Goal: Complete application form: Complete application form

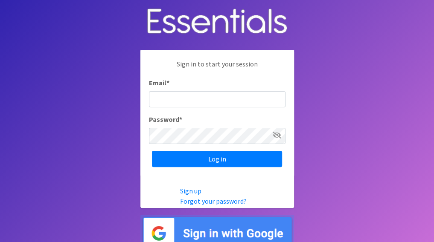
type input "[EMAIL_ADDRESS][DOMAIN_NAME]"
click at [277, 135] on icon at bounding box center [277, 135] width 9 height 7
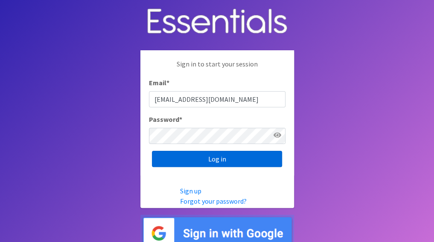
click at [213, 158] on input "Log in" at bounding box center [217, 159] width 130 height 16
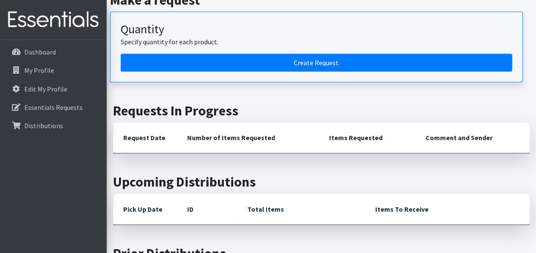
scroll to position [232, 0]
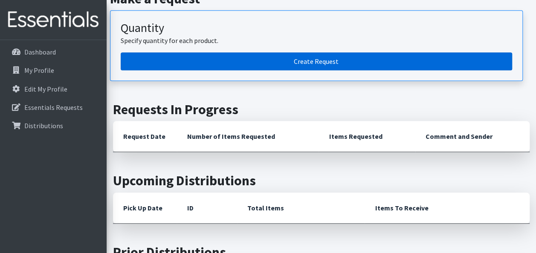
click at [309, 58] on link "Create Request" at bounding box center [317, 61] width 392 height 18
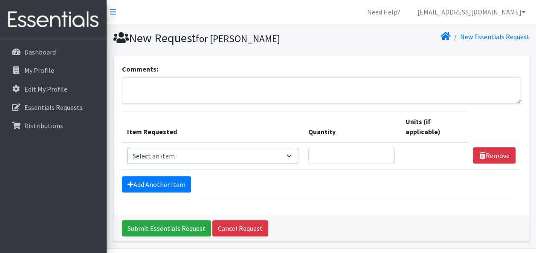
click at [294, 156] on select "Select an item # of Children this order will serve # of Individuals Living in H…" at bounding box center [213, 156] width 172 height 16
select select "13431"
click at [127, 148] on select "Select an item # of Children this order will serve # of Individuals Living in H…" at bounding box center [213, 156] width 172 height 16
type input "1"
click at [387, 152] on input "1" at bounding box center [351, 156] width 87 height 16
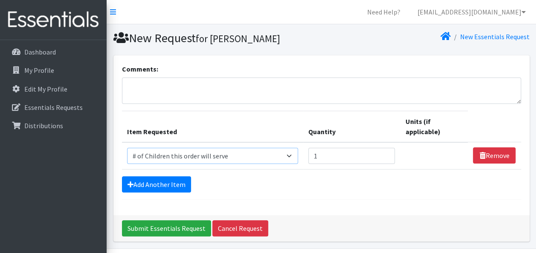
click at [294, 155] on select "Select an item # of Children this order will serve # of Individuals Living in H…" at bounding box center [213, 156] width 172 height 16
click at [298, 177] on div "Add Another Item" at bounding box center [321, 185] width 399 height 16
click at [180, 186] on link "Add Another Item" at bounding box center [156, 185] width 69 height 16
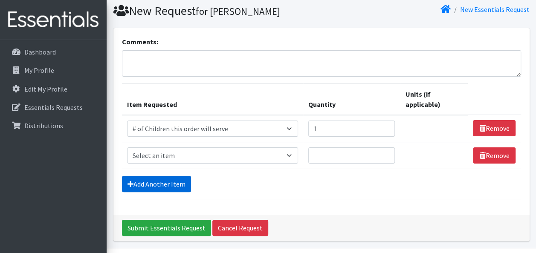
scroll to position [52, 0]
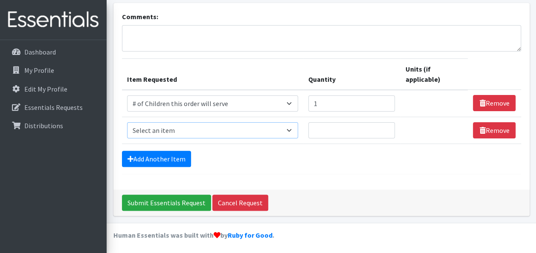
click at [293, 128] on select "Select an item # of Children this order will serve # of Individuals Living in H…" at bounding box center [213, 130] width 172 height 16
select select "7173"
click at [127, 122] on select "Select an item # of Children this order will serve # of Individuals Living in H…" at bounding box center [213, 130] width 172 height 16
type input "1"
click at [386, 128] on input "1" at bounding box center [351, 130] width 87 height 16
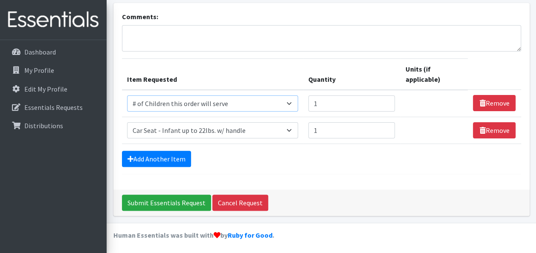
click at [295, 102] on select "Select an item # of Children this order will serve # of Individuals Living in H…" at bounding box center [213, 104] width 172 height 16
select select "6076"
click at [127, 96] on select "Select an item # of Children this order will serve # of Individuals Living in H…" at bounding box center [213, 104] width 172 height 16
type input "2"
click at [387, 100] on input "2" at bounding box center [351, 104] width 87 height 16
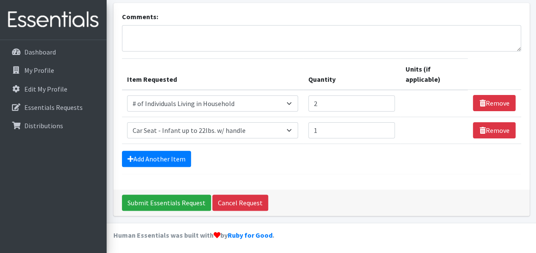
click at [379, 155] on div "Add Another Item" at bounding box center [321, 159] width 399 height 16
click at [176, 159] on link "Add Another Item" at bounding box center [156, 159] width 69 height 16
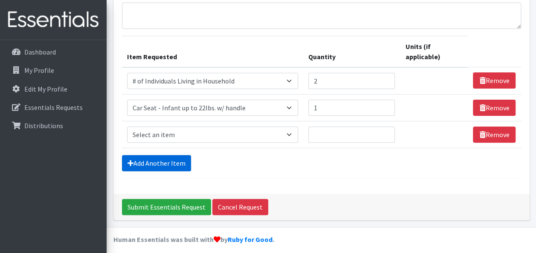
scroll to position [79, 0]
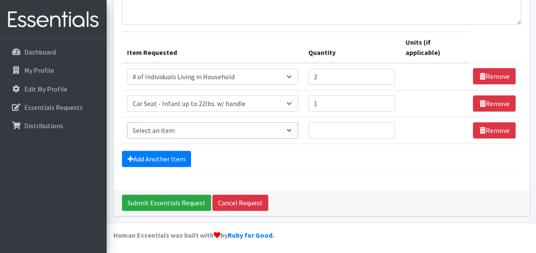
click at [294, 129] on select "Select an item # of Children this order will serve # of Individuals Living in H…" at bounding box center [213, 130] width 172 height 16
select select "1929"
click at [127, 122] on select "Select an item # of Children this order will serve # of Individuals Living in H…" at bounding box center [213, 130] width 172 height 16
click at [388, 127] on input "1" at bounding box center [351, 130] width 87 height 16
click at [388, 127] on input "2" at bounding box center [351, 130] width 87 height 16
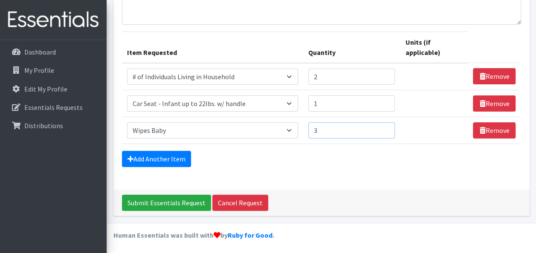
click at [388, 127] on input "3" at bounding box center [351, 130] width 87 height 16
type input "4"
click at [388, 127] on input "4" at bounding box center [351, 130] width 87 height 16
click at [182, 158] on link "Add Another Item" at bounding box center [156, 159] width 69 height 16
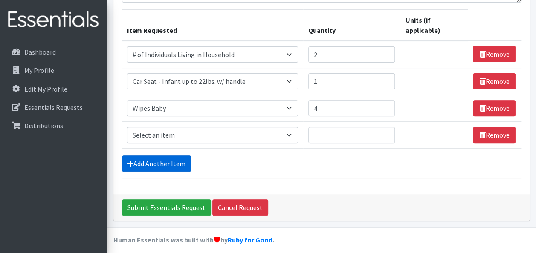
scroll to position [106, 0]
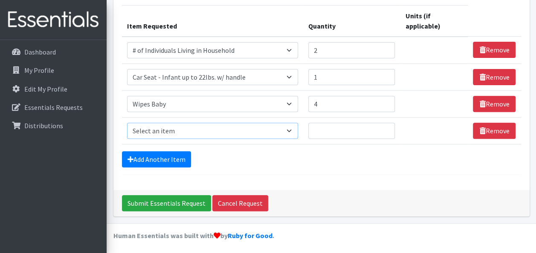
click at [294, 131] on select "Select an item # of Children this order will serve # of Individuals Living in H…" at bounding box center [213, 131] width 172 height 16
select select "1963"
click at [127, 123] on select "Select an item # of Children this order will serve # of Individuals Living in H…" at bounding box center [213, 131] width 172 height 16
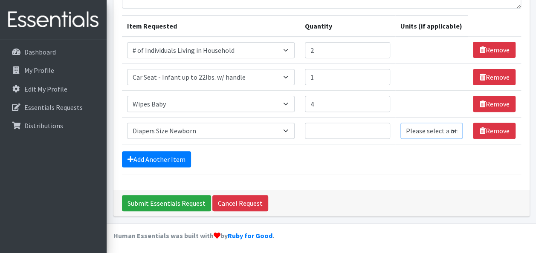
click at [456, 129] on select "Please select a unit units Packs" at bounding box center [432, 131] width 62 height 16
select select "Pack"
click at [401, 123] on select "Please select a unit units Packs" at bounding box center [432, 131] width 62 height 16
click at [382, 128] on input "1" at bounding box center [347, 131] width 85 height 16
click at [382, 127] on input "2" at bounding box center [347, 131] width 85 height 16
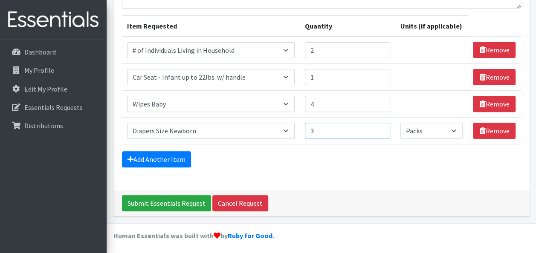
click at [382, 127] on input "3" at bounding box center [347, 131] width 85 height 16
click at [382, 126] on input "4" at bounding box center [347, 131] width 85 height 16
click at [382, 126] on input "5" at bounding box center [347, 131] width 85 height 16
type input "6"
click at [382, 126] on input "6" at bounding box center [347, 131] width 85 height 16
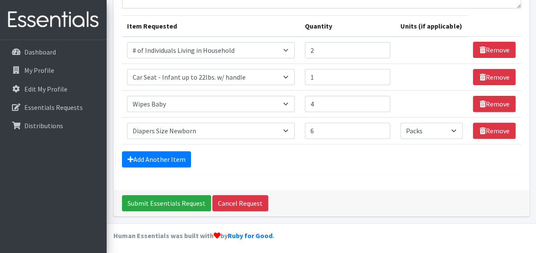
drag, startPoint x: 383, startPoint y: 144, endPoint x: 399, endPoint y: 144, distance: 16.6
click at [383, 144] on form "Comments: Item Requested Quantity Units (if applicable) Item Requested Select a…" at bounding box center [321, 71] width 399 height 207
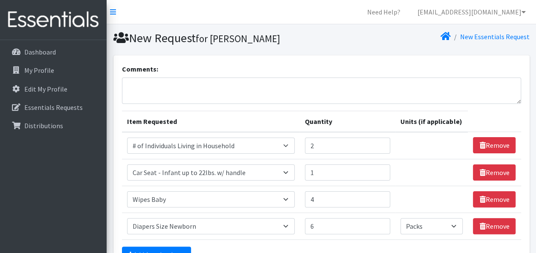
scroll to position [0, 0]
click at [288, 144] on select "Select an item # of Children this order will serve # of Individuals Living in H…" at bounding box center [211, 146] width 168 height 16
select select "13431"
click at [127, 138] on select "Select an item # of Children this order will serve # of Individuals Living in H…" at bounding box center [211, 146] width 168 height 16
click at [383, 143] on input "3" at bounding box center [347, 146] width 85 height 16
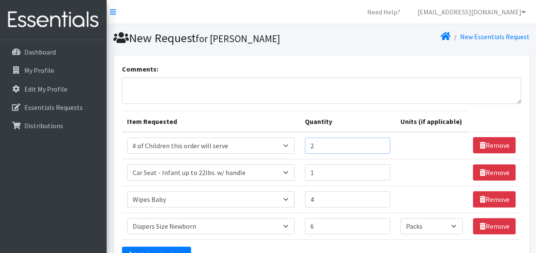
click at [382, 147] on input "2" at bounding box center [347, 146] width 85 height 16
type input "1"
click at [382, 147] on input "1" at bounding box center [347, 146] width 85 height 16
click at [430, 153] on td "Unit units" at bounding box center [432, 145] width 73 height 27
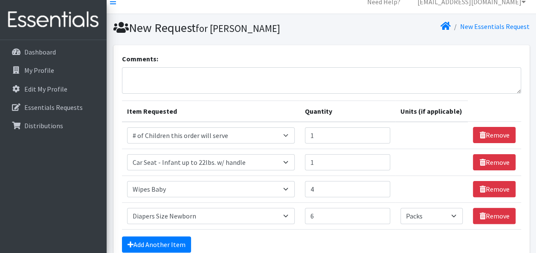
scroll to position [9, 0]
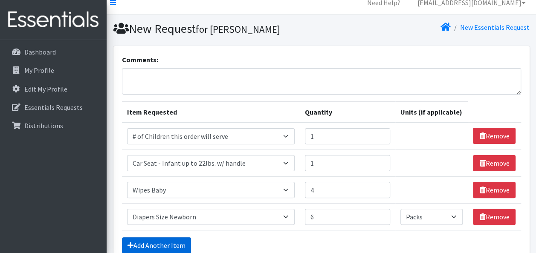
click at [163, 243] on link "Add Another Item" at bounding box center [156, 246] width 69 height 16
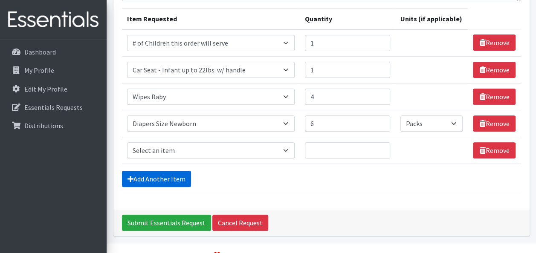
scroll to position [103, 0]
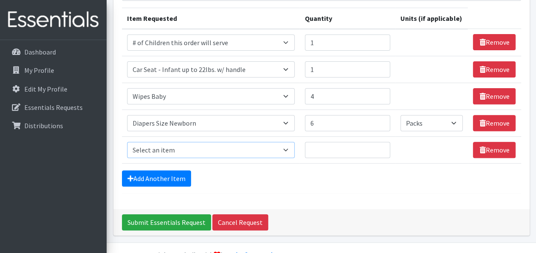
click at [288, 148] on select "Select an item # of Children this order will serve # of Individuals Living in H…" at bounding box center [211, 150] width 168 height 16
select select "6076"
click at [127, 142] on select "Select an item # of Children this order will serve # of Individuals Living in H…" at bounding box center [211, 150] width 168 height 16
click at [382, 146] on input "1" at bounding box center [347, 150] width 85 height 16
type input "2"
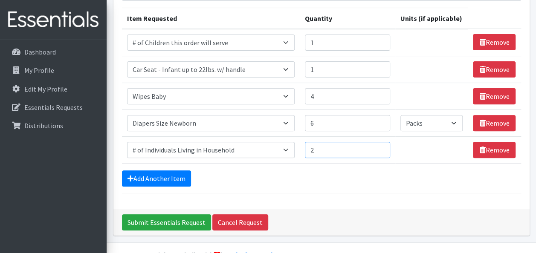
click at [382, 145] on input "2" at bounding box center [347, 150] width 85 height 16
drag, startPoint x: 451, startPoint y: 192, endPoint x: 457, endPoint y: 186, distance: 8.2
click at [451, 194] on hr at bounding box center [321, 194] width 399 height 0
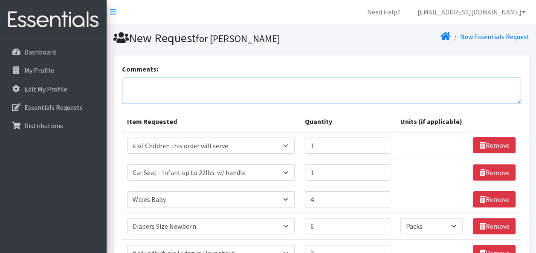
click at [203, 90] on textarea "Comments:" at bounding box center [321, 91] width 399 height 26
click at [137, 110] on form "Comments: Client is pregnant Item Requested Quantity Units (if applicable) Item…" at bounding box center [321, 180] width 399 height 233
click at [144, 86] on textarea "Client is pregnant" at bounding box center [321, 91] width 399 height 26
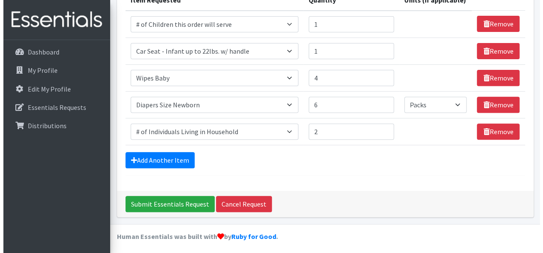
scroll to position [122, 0]
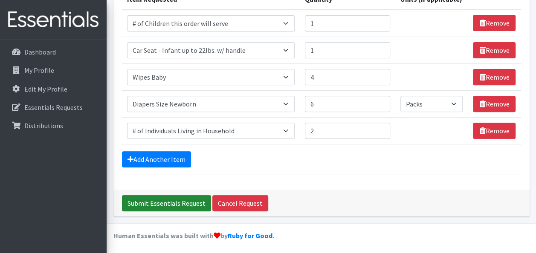
type textarea "The client is pregnant"
click at [171, 200] on input "Submit Essentials Request" at bounding box center [166, 203] width 89 height 16
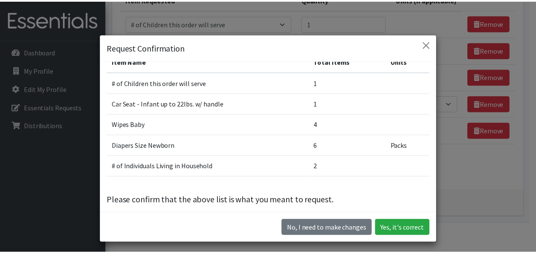
scroll to position [23, 0]
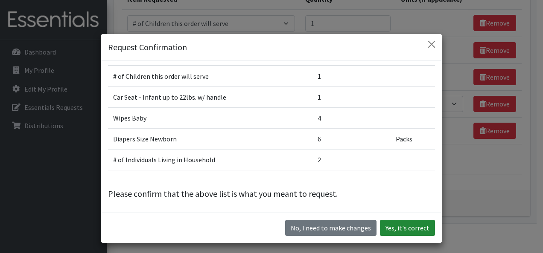
click at [414, 227] on button "Yes, it's correct" at bounding box center [407, 228] width 55 height 16
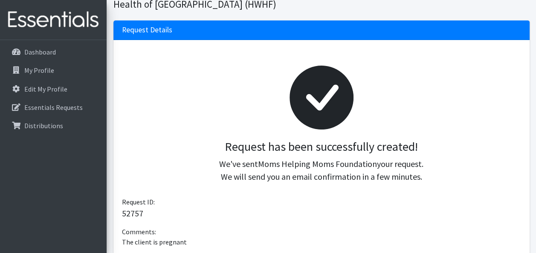
scroll to position [77, 0]
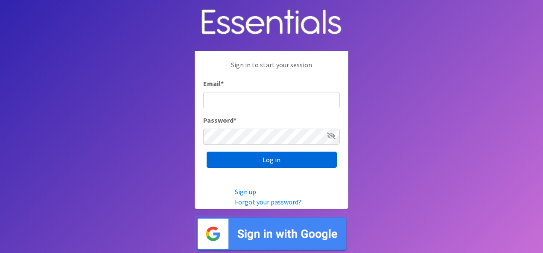
type input "[EMAIL_ADDRESS][DOMAIN_NAME]"
click at [271, 160] on input "Log in" at bounding box center [272, 160] width 130 height 16
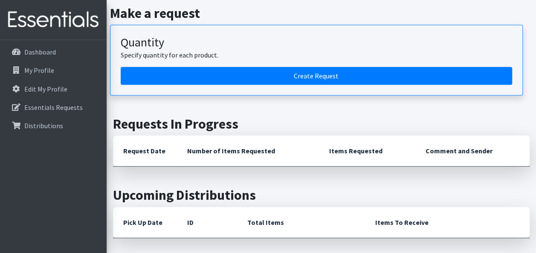
scroll to position [220, 0]
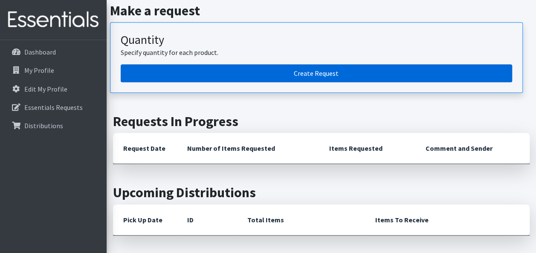
click at [318, 69] on link "Create Request" at bounding box center [317, 73] width 392 height 18
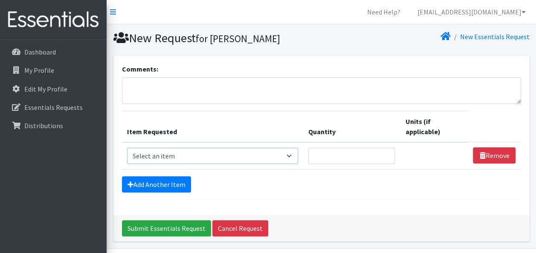
click at [296, 155] on select "Select an item # of Children this order will serve # of Individuals Living in H…" at bounding box center [213, 156] width 172 height 16
select select "13431"
click at [127, 148] on select "Select an item # of Children this order will serve # of Individuals Living in H…" at bounding box center [213, 156] width 172 height 16
click at [387, 152] on input "1" at bounding box center [351, 156] width 87 height 16
type input "2"
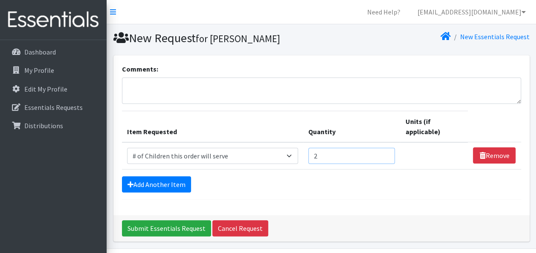
click at [387, 152] on input "2" at bounding box center [351, 156] width 87 height 16
click at [166, 183] on link "Add Another Item" at bounding box center [156, 185] width 69 height 16
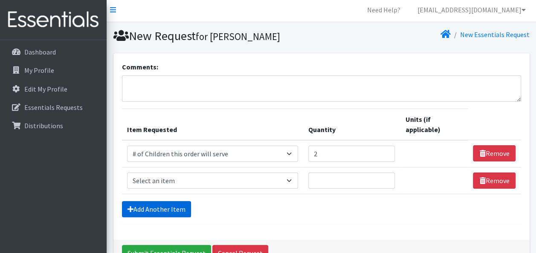
scroll to position [52, 0]
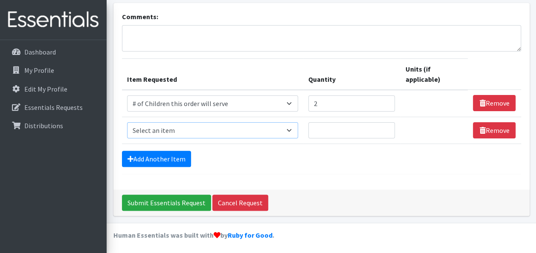
click at [293, 129] on select "Select an item # of Children this order will serve # of Individuals Living in H…" at bounding box center [213, 130] width 172 height 16
select select "6076"
click at [127, 122] on select "Select an item # of Children this order will serve # of Individuals Living in H…" at bounding box center [213, 130] width 172 height 16
click at [387, 125] on input "Quantity" at bounding box center [351, 130] width 87 height 16
click at [386, 127] on input "1" at bounding box center [351, 130] width 87 height 16
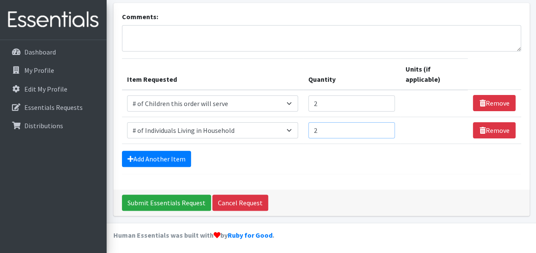
click at [386, 127] on input "2" at bounding box center [351, 130] width 87 height 16
click at [386, 127] on input "3" at bounding box center [351, 130] width 87 height 16
click at [386, 127] on input "4" at bounding box center [351, 130] width 87 height 16
type input "5"
click at [386, 126] on input "5" at bounding box center [351, 130] width 87 height 16
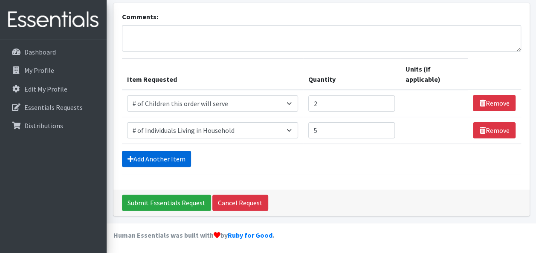
click at [151, 159] on link "Add Another Item" at bounding box center [156, 159] width 69 height 16
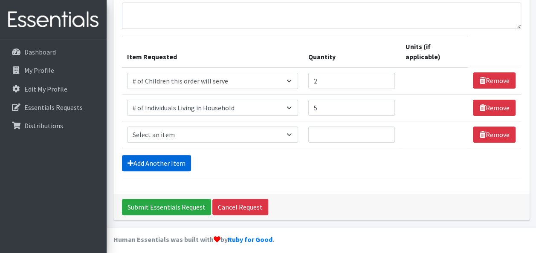
scroll to position [79, 0]
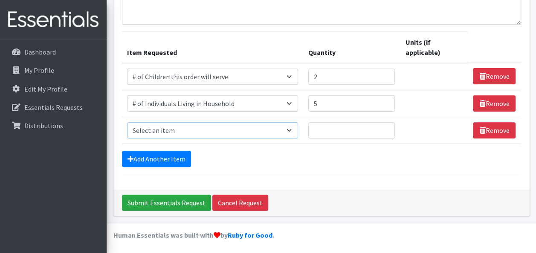
click at [294, 129] on select "Select an item # of Children this order will serve # of Individuals Living in H…" at bounding box center [213, 130] width 172 height 16
select select "1964"
click at [127, 122] on select "Select an item # of Children this order will serve # of Individuals Living in H…" at bounding box center [213, 130] width 172 height 16
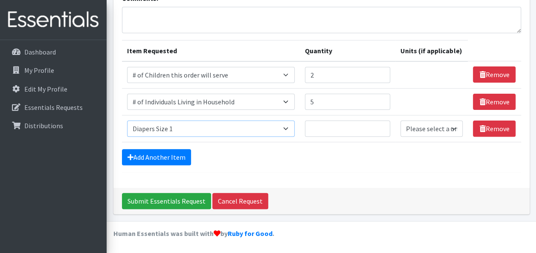
scroll to position [69, 0]
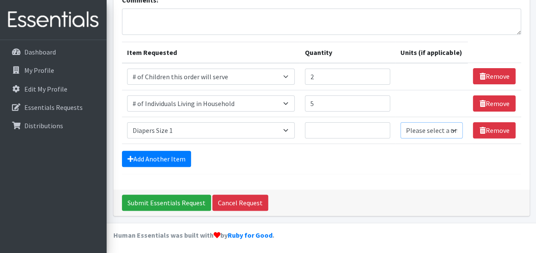
click at [455, 131] on select "Please select a unit units Packs" at bounding box center [432, 130] width 62 height 16
select select "Pack"
click at [401, 122] on select "Please select a unit units Packs" at bounding box center [432, 130] width 62 height 16
click at [383, 126] on input "1" at bounding box center [347, 130] width 85 height 16
click at [383, 126] on input "2" at bounding box center [347, 130] width 85 height 16
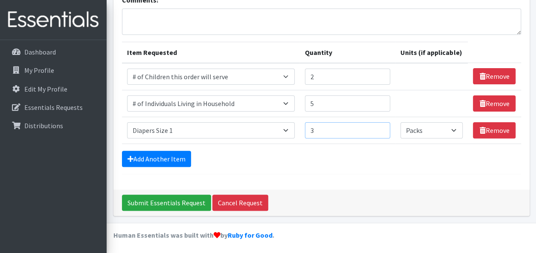
click at [383, 126] on input "3" at bounding box center [347, 130] width 85 height 16
click at [383, 126] on input "4" at bounding box center [347, 130] width 85 height 16
click at [383, 126] on input "5" at bounding box center [347, 130] width 85 height 16
click at [383, 126] on input "6" at bounding box center [347, 130] width 85 height 16
type input "7"
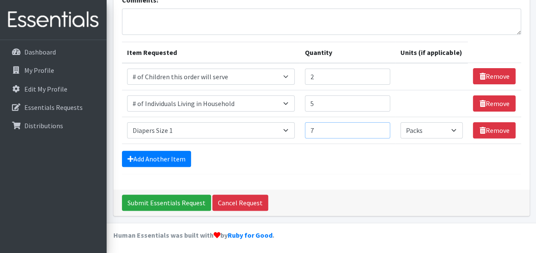
click at [383, 126] on input "7" at bounding box center [347, 130] width 85 height 16
click at [176, 159] on link "Add Another Item" at bounding box center [156, 159] width 69 height 16
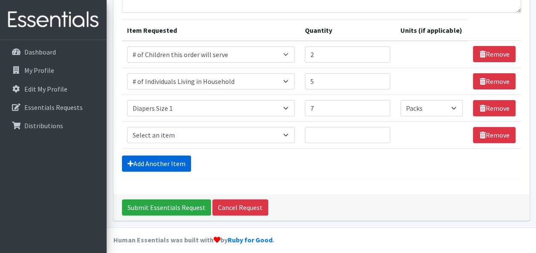
scroll to position [96, 0]
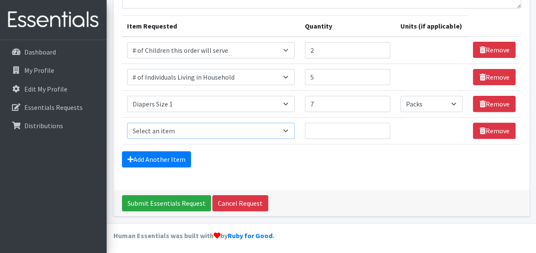
click at [291, 127] on select "Select an item # of Children this order will serve # of Individuals Living in H…" at bounding box center [211, 131] width 168 height 16
select select "1968"
click at [127, 123] on select "Select an item # of Children this order will serve # of Individuals Living in H…" at bounding box center [211, 131] width 168 height 16
click at [382, 127] on input "1" at bounding box center [347, 131] width 85 height 16
click at [382, 126] on input "2" at bounding box center [347, 131] width 85 height 16
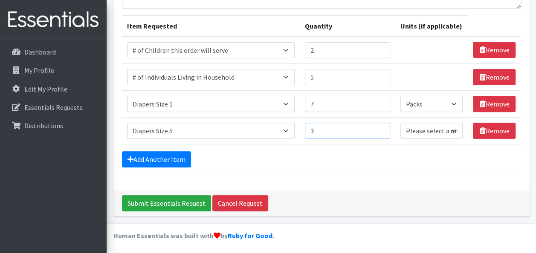
click at [382, 126] on input "3" at bounding box center [347, 131] width 85 height 16
click at [382, 126] on input "4" at bounding box center [347, 131] width 85 height 16
click at [382, 126] on input "5" at bounding box center [347, 131] width 85 height 16
click at [382, 126] on input "6" at bounding box center [347, 131] width 85 height 16
type input "7"
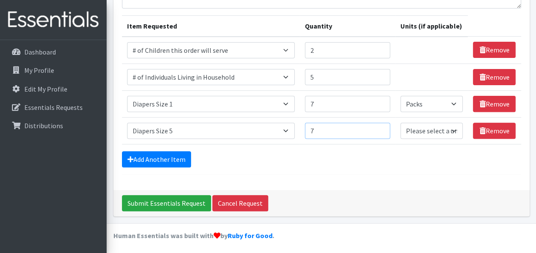
click at [382, 125] on input "7" at bounding box center [347, 131] width 85 height 16
click at [454, 129] on select "Please select a unit units Packs" at bounding box center [432, 131] width 62 height 16
select select "Pack"
click at [401, 123] on select "Please select a unit units Packs" at bounding box center [432, 131] width 62 height 16
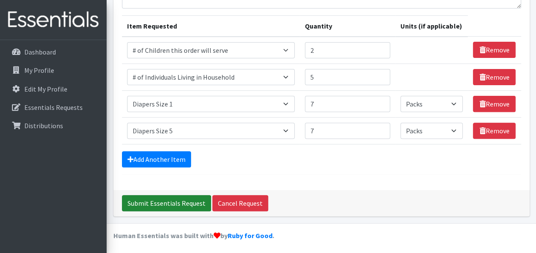
click at [177, 201] on input "Submit Essentials Request" at bounding box center [166, 203] width 89 height 16
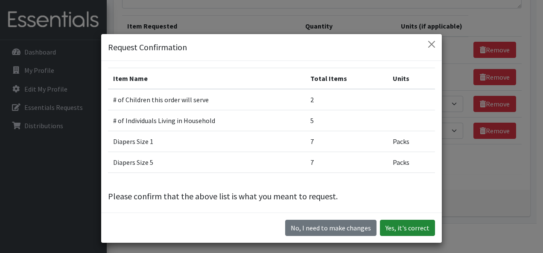
click at [396, 225] on button "Yes, it's correct" at bounding box center [407, 228] width 55 height 16
